Goal: Transaction & Acquisition: Purchase product/service

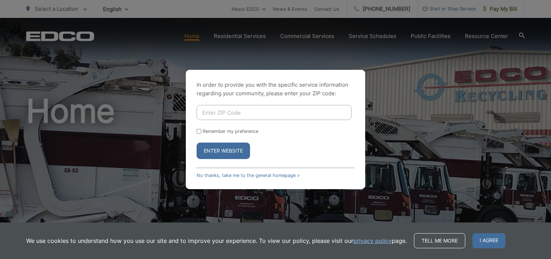
click at [226, 116] on input "Enter ZIP Code" at bounding box center [273, 112] width 155 height 15
click at [198, 131] on input "Remember my preference" at bounding box center [198, 131] width 5 height 5
checkbox input "true"
click at [229, 111] on input "Enter ZIP Code" at bounding box center [273, 112] width 155 height 15
type input "92028"
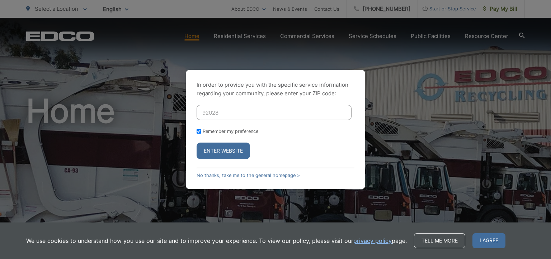
click at [233, 151] on button "Enter Website" at bounding box center [222, 151] width 53 height 16
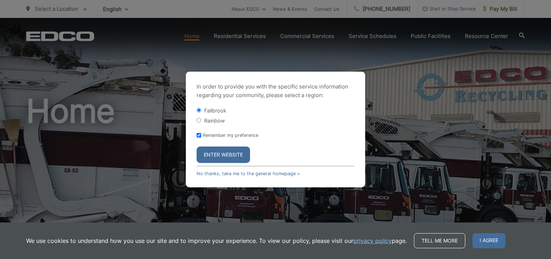
click at [227, 149] on button "Enter Website" at bounding box center [222, 155] width 53 height 16
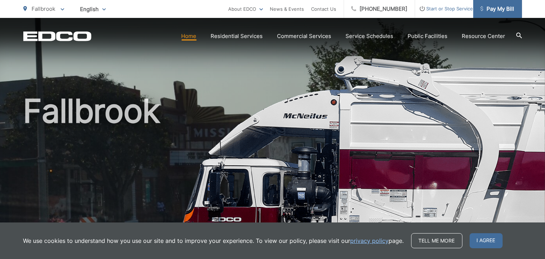
click at [488, 11] on span "Pay My Bill" at bounding box center [497, 9] width 34 height 9
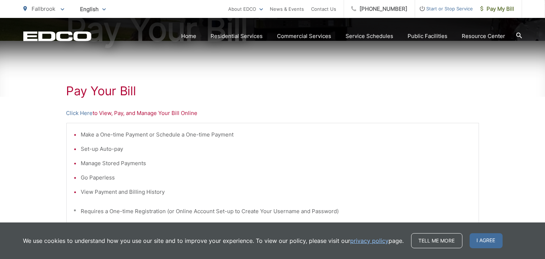
scroll to position [108, 0]
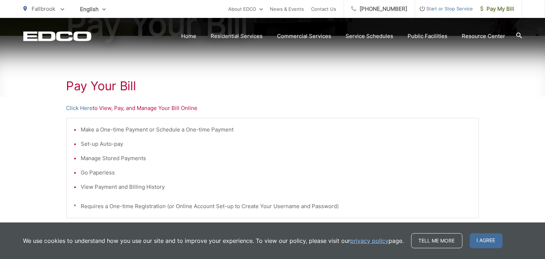
click at [112, 160] on li "Manage Stored Payments" at bounding box center [276, 158] width 390 height 9
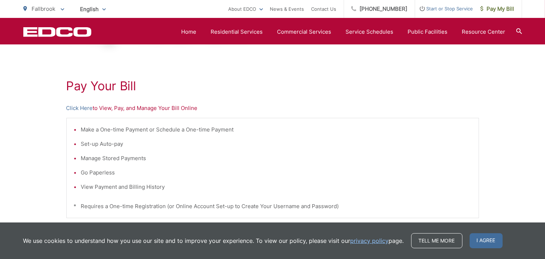
scroll to position [71, 0]
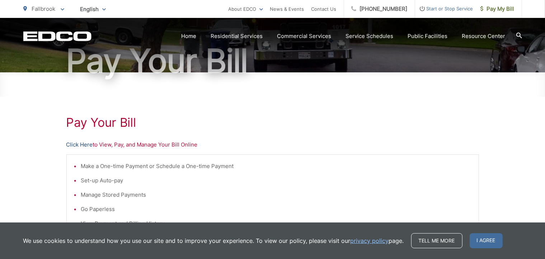
click at [77, 146] on link "Click Here" at bounding box center [79, 145] width 27 height 9
